Goal: Transaction & Acquisition: Book appointment/travel/reservation

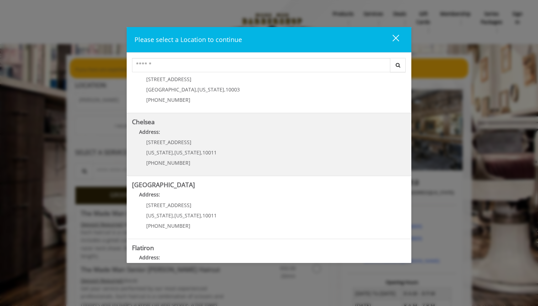
scroll to position [26, 0]
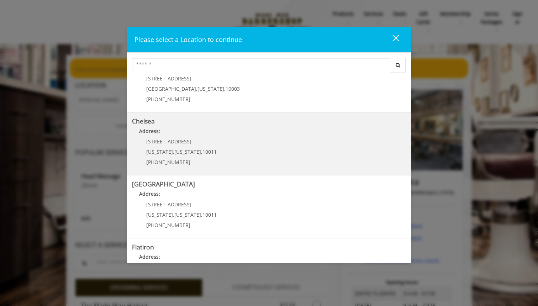
click at [229, 165] on link "Chelsea Address: 169/170 W 23rd St New York , New York , 10011 (917) 639-3902" at bounding box center [269, 144] width 274 height 52
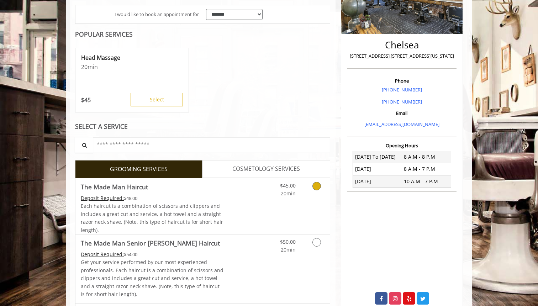
click at [245, 218] on link "Discounted Price" at bounding box center [245, 206] width 42 height 56
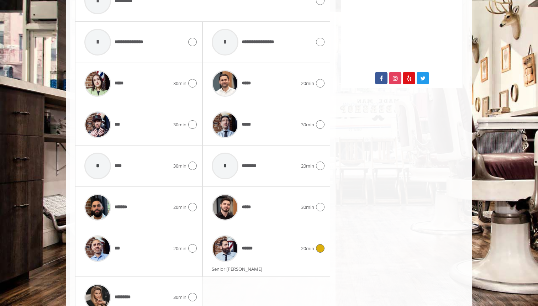
click at [255, 253] on span "******" at bounding box center [232, 248] width 48 height 34
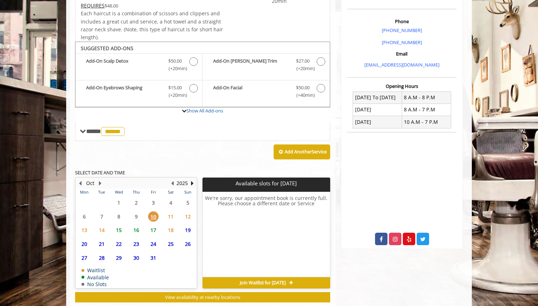
scroll to position [213, 0]
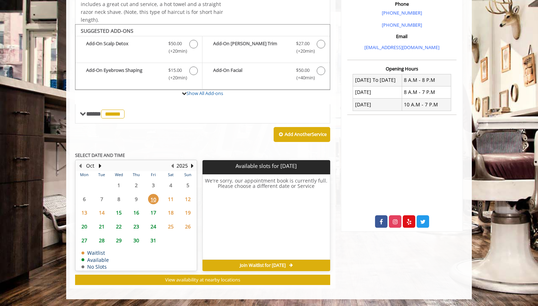
click at [86, 213] on span "13" at bounding box center [84, 212] width 11 height 10
click at [102, 212] on span "14" at bounding box center [101, 212] width 11 height 10
